Goal: Use online tool/utility

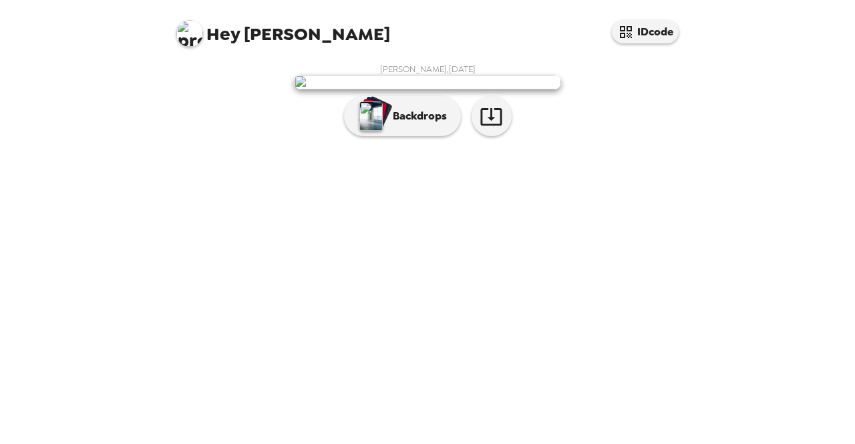
scroll to position [39, 0]
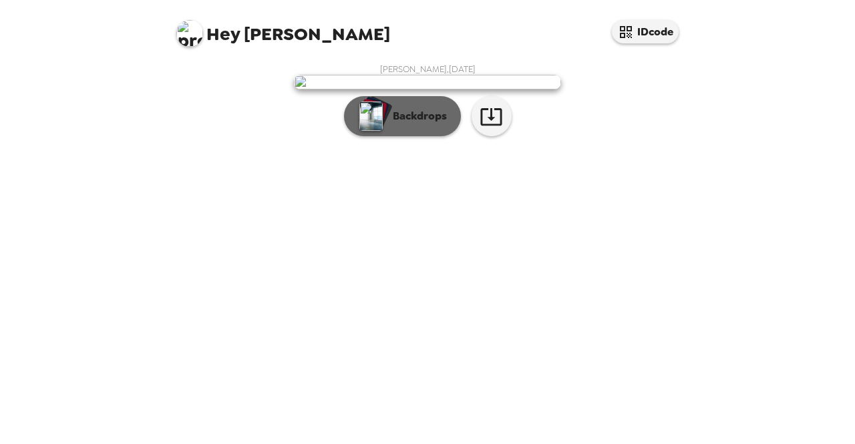
click at [386, 124] on p "Backdrops" at bounding box center [416, 116] width 61 height 16
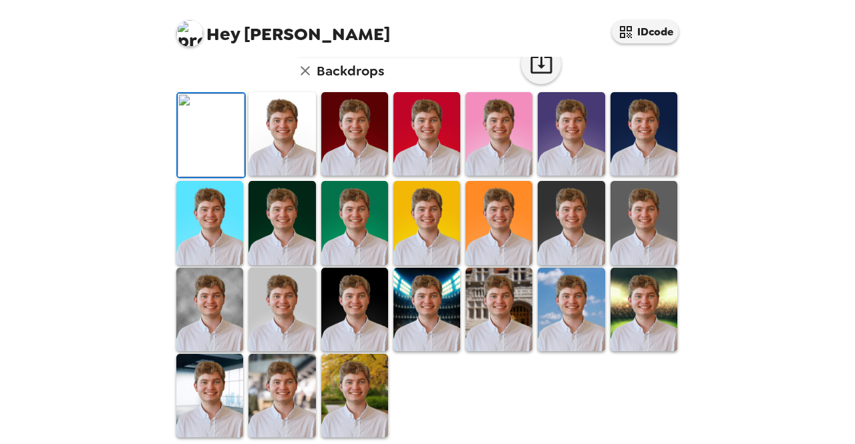
scroll to position [241, 0]
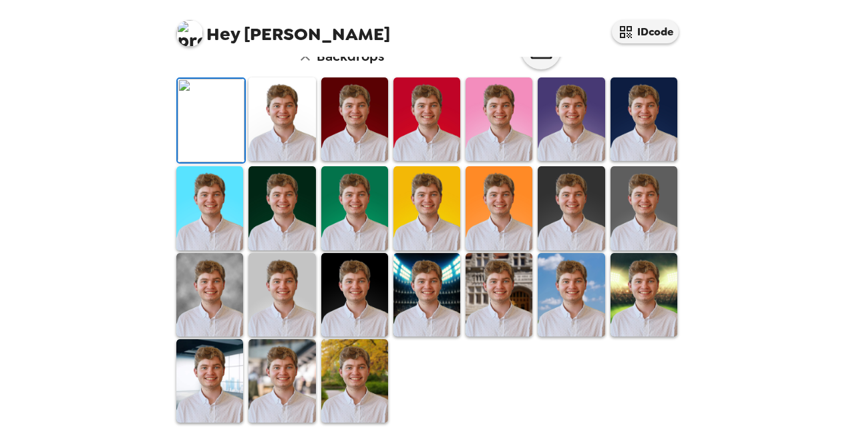
click at [280, 161] on img at bounding box center [282, 120] width 67 height 84
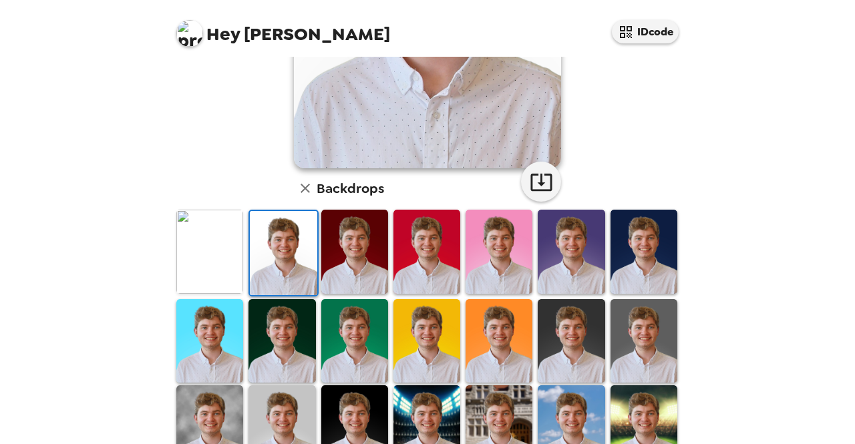
scroll to position [0, 0]
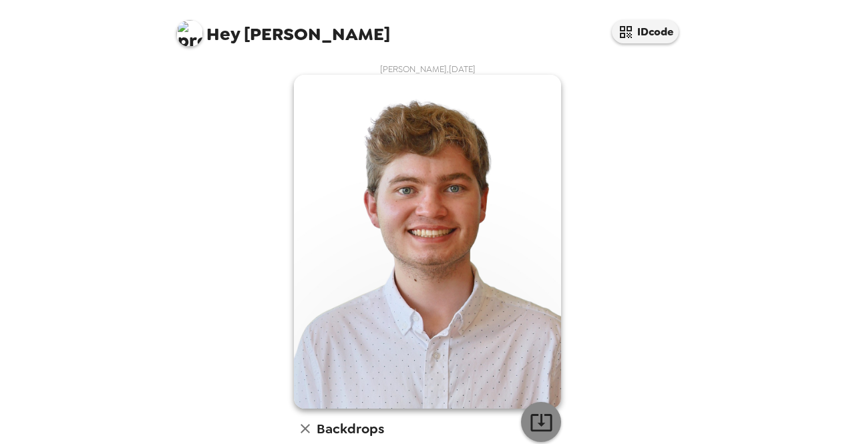
click at [533, 419] on icon "button" at bounding box center [541, 422] width 23 height 23
